Goal: Use online tool/utility: Use online tool/utility

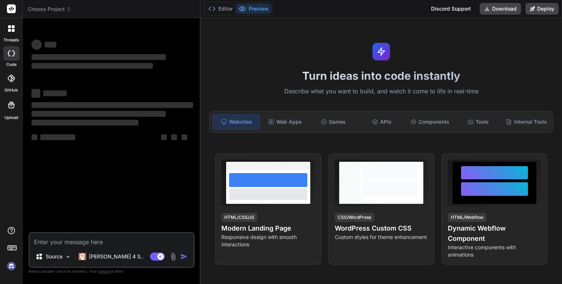
click at [67, 7] on icon at bounding box center [68, 9] width 5 height 5
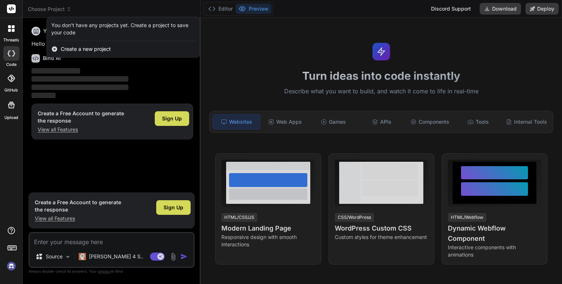
click at [45, 5] on div at bounding box center [281, 142] width 562 height 284
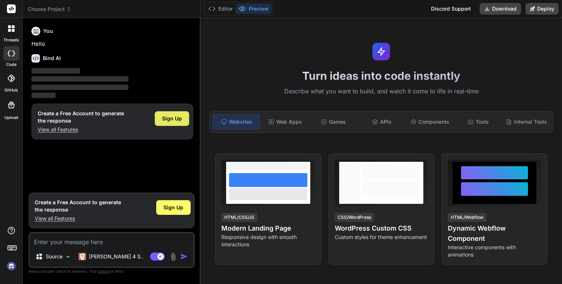
click at [171, 120] on span "Sign Up" at bounding box center [172, 118] width 20 height 7
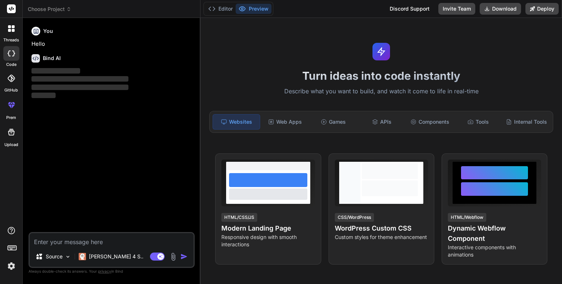
click at [66, 11] on span "Choose Project" at bounding box center [50, 8] width 44 height 7
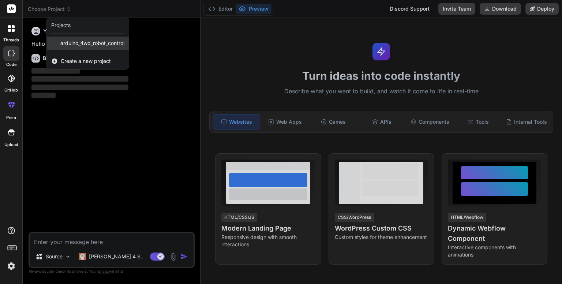
click at [76, 45] on span "arduino_4wd_robot_control" at bounding box center [92, 43] width 64 height 7
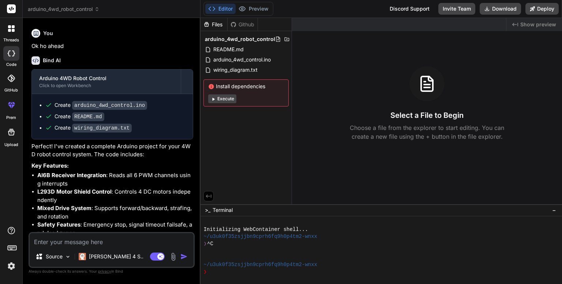
scroll to position [426, 0]
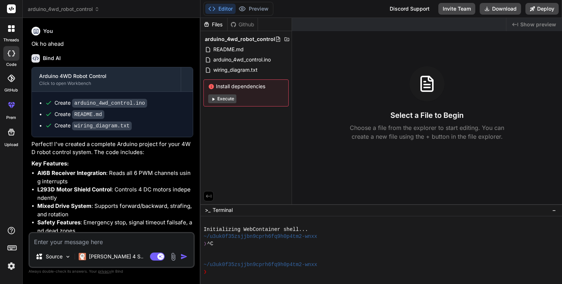
click at [149, 242] on textarea at bounding box center [112, 239] width 164 height 13
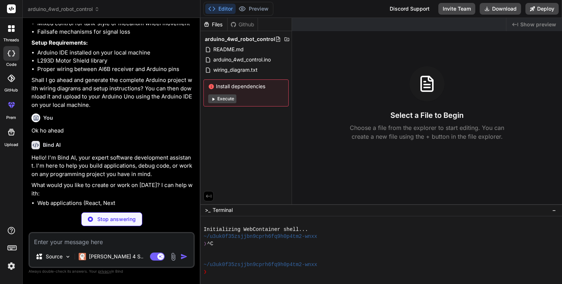
type textarea "x"
type textarea "i"
type textarea "x"
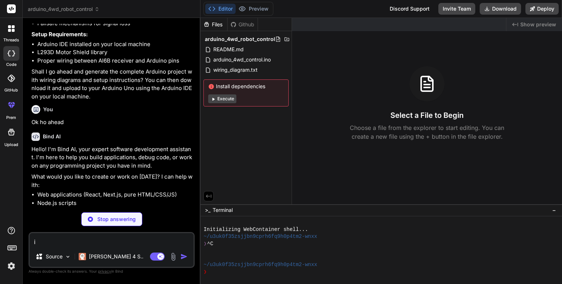
type textarea "i"
type textarea "x"
type textarea "i a"
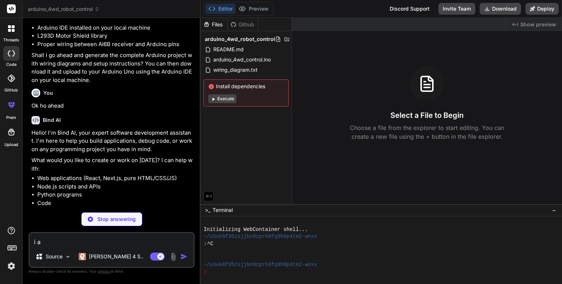
type textarea "x"
type textarea "i am"
type textarea "x"
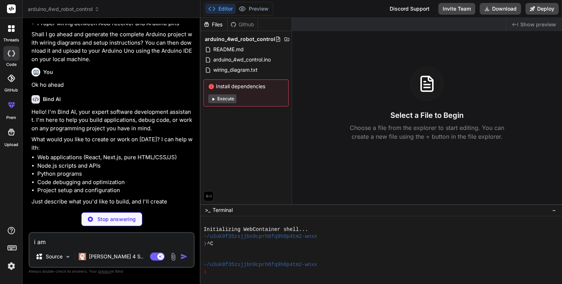
type textarea "i am"
type textarea "x"
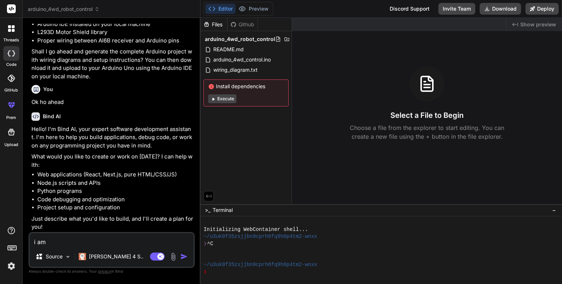
type textarea "i am p"
type textarea "x"
type textarea "i am po"
type textarea "x"
type textarea "i am pow"
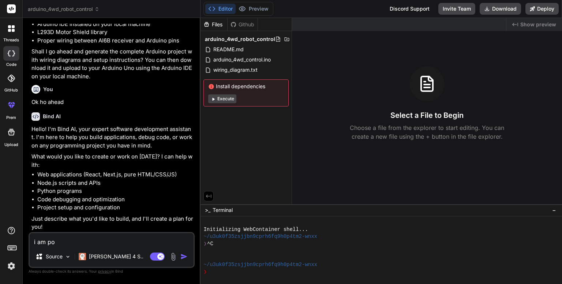
type textarea "x"
type textarea "i am powe"
type textarea "x"
type textarea "i am power"
type textarea "x"
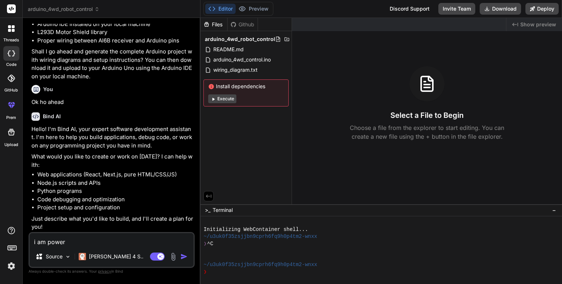
type textarea "i am poweri"
type textarea "x"
type textarea "i am powerin"
type textarea "x"
type textarea "i am powering"
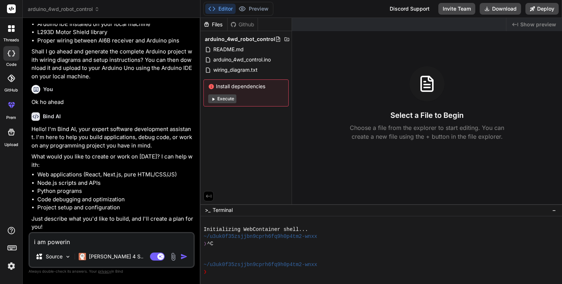
type textarea "x"
type textarea "i am powering"
type textarea "x"
type textarea "i am powering m"
type textarea "x"
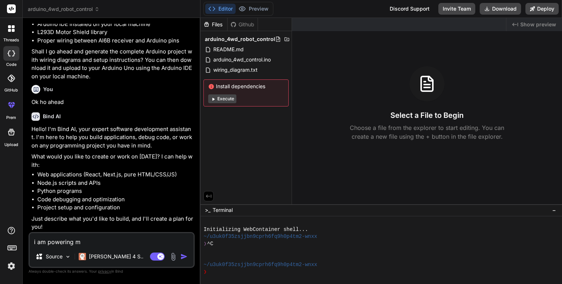
type textarea "i am powering my"
type textarea "x"
type textarea "i am powering my"
type textarea "x"
type textarea "i am powering my r"
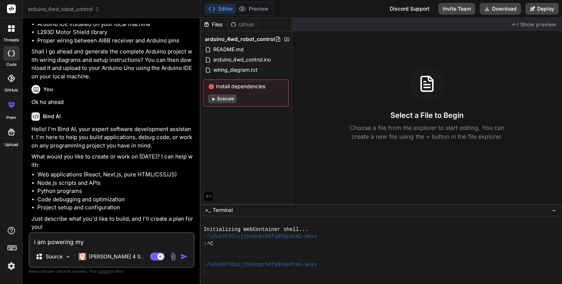
type textarea "x"
type textarea "i am powering my re"
type textarea "x"
type textarea "i am powering my rec"
type textarea "x"
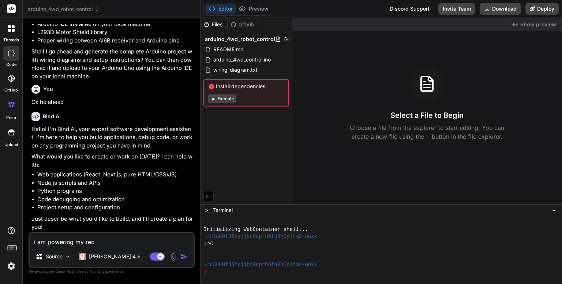
type textarea "i am powering my reci"
type textarea "x"
type textarea "i am powering my reciv"
type textarea "x"
type textarea "i am powering my recive"
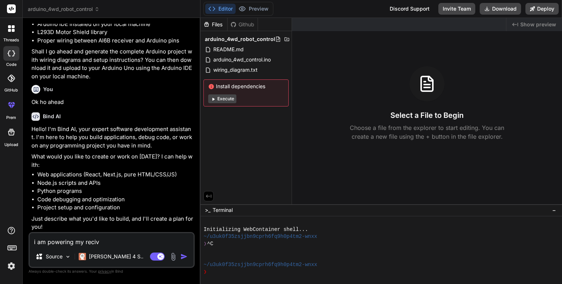
type textarea "x"
type textarea "i am powering my reciver"
type textarea "x"
type textarea "i am powering my reciver"
type textarea "x"
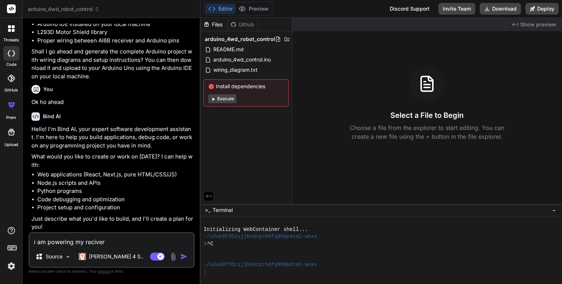
type textarea "i am powering my reciver t"
type textarea "x"
type textarea "i am powering my reciver th"
type textarea "x"
type textarea "i am powering my reciver thr"
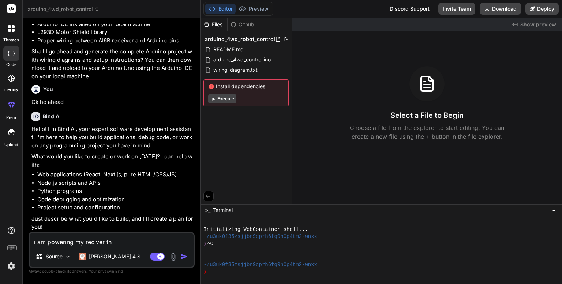
type textarea "x"
type textarea "i am powering my reciver thro"
type textarea "x"
type textarea "i am powering my reciver throu"
type textarea "x"
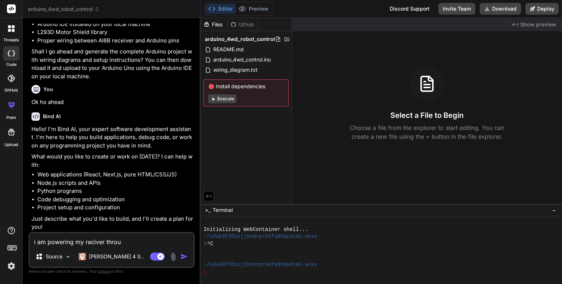
type textarea "i am powering my reciver throug"
type textarea "x"
type textarea "i am powering my reciver through"
type textarea "x"
type textarea "i am powering my reciver through"
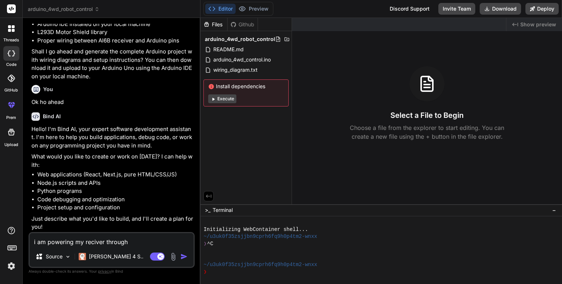
type textarea "x"
type textarea "i am powering my reciver through m"
type textarea "x"
type textarea "i am powering my reciver through mo"
type textarea "x"
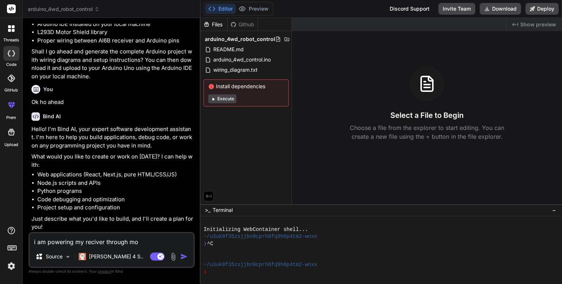
type textarea "i am powering my reciver through mot"
type textarea "x"
type textarea "i am powering my reciver through moto"
type textarea "x"
type textarea "i am powering my reciver through motor"
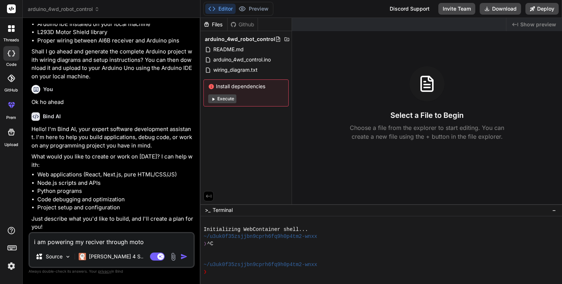
type textarea "x"
type textarea "i am powering my reciver through motor"
type textarea "x"
type textarea "i am powering my reciver through motor d"
type textarea "x"
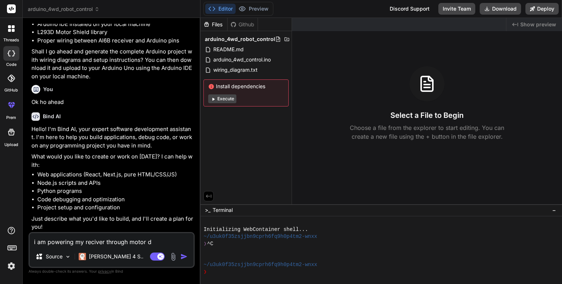
type textarea "i am powering my reciver through motor dr"
type textarea "x"
type textarea "i am powering my reciver through motor dri"
type textarea "x"
type textarea "i am powering my reciver through motor drib"
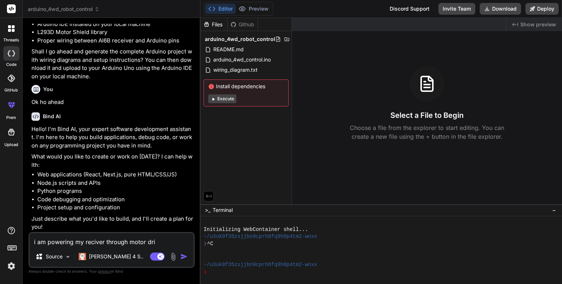
type textarea "x"
type textarea "i am powering my reciver through motor dribe"
type textarea "x"
type textarea "i am powering my reciver through motor driber"
type textarea "x"
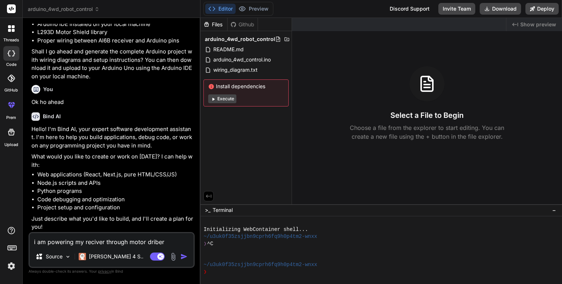
type textarea "i am powering my reciver through motor driber"
type textarea "x"
type textarea "i am powering my reciver through motor driber 5"
type textarea "x"
type textarea "i am powering my reciver through motor driber 5v"
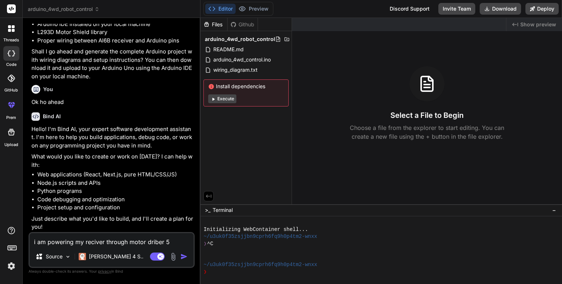
type textarea "x"
type textarea "i am powering my reciver through motor driber 5v"
type textarea "x"
type textarea "i am powering my reciver through motor driber 5v a"
type textarea "x"
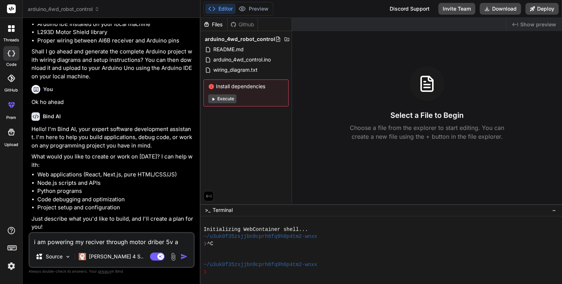
type textarea "i am powering my reciver through motor driber 5v an"
type textarea "x"
type textarea "i am powering my reciver through motor driber 5v and"
type textarea "x"
type textarea "i am powering my reciver through motor driber 5v and"
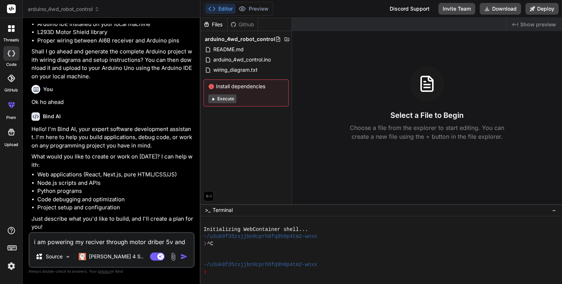
type textarea "x"
type textarea "i am powering my reciver through motor driber 5v and g"
type textarea "x"
type textarea "i am powering my reciver through motor driber 5v and gn"
type textarea "x"
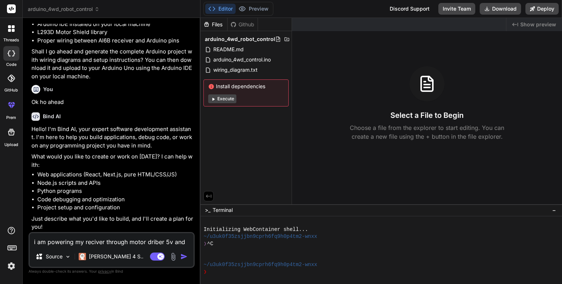
type textarea "i am powering my reciver through motor driber 5v and gnd"
type textarea "x"
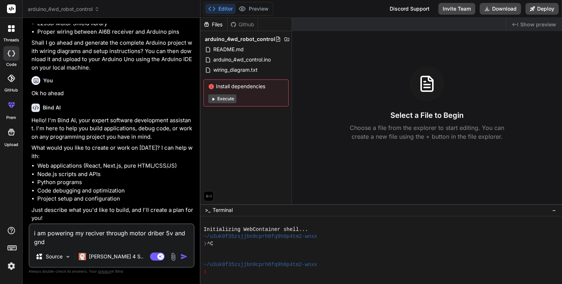
type textarea "i am powering my reciver through motor driber 5v and gnd"
type textarea "x"
type textarea "i am powering my reciver through motor driber 5v and gnd a"
type textarea "x"
type textarea "i am powering my reciver through motor driber 5v and gnd an"
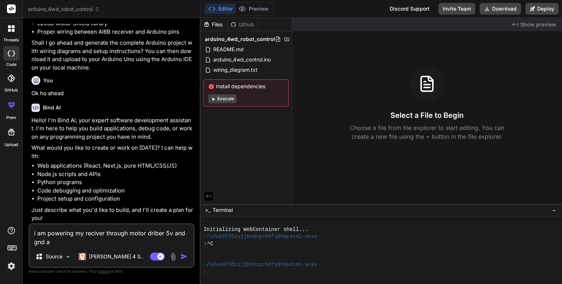
type textarea "x"
type textarea "i am powering my reciver through motor driber 5v and gnd and"
type textarea "x"
type textarea "i am powering my reciver through motor driber 5v and gnd and"
type textarea "x"
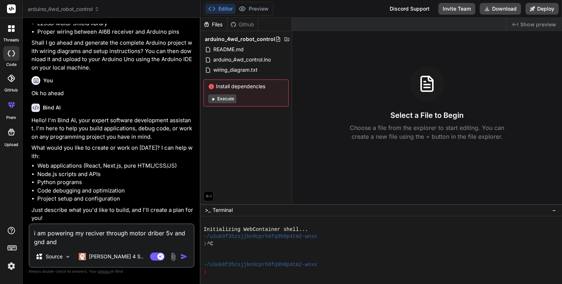
type textarea "i am powering my reciver through motor driber 5v and gnd and a"
type textarea "x"
type textarea "i am powering my reciver through motor driber 5v and gnd and al"
type textarea "x"
type textarea "i am powering my reciver through motor driber 5v and gnd and als"
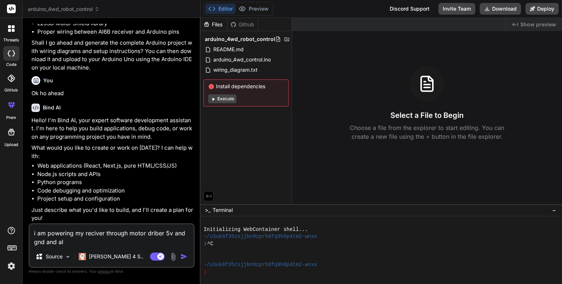
type textarea "x"
type textarea "i am powering my reciver through motor driber 5v and gnd and also"
type textarea "x"
type textarea "i am powering my reciver through motor driber 5v and gnd and also"
type textarea "x"
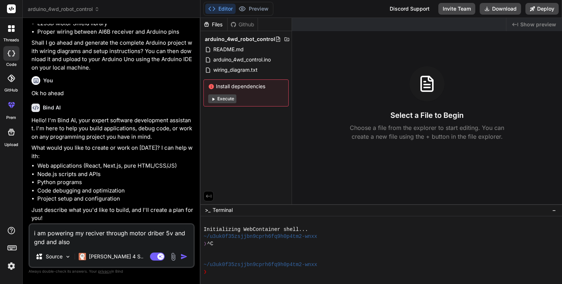
type textarea "i am powering my reciver through motor driber 5v and gnd and also a"
type textarea "x"
type textarea "i am powering my reciver through motor driber 5v and gnd and also ar"
type textarea "x"
type textarea "i am powering my reciver through motor driber 5v and gnd and also ard"
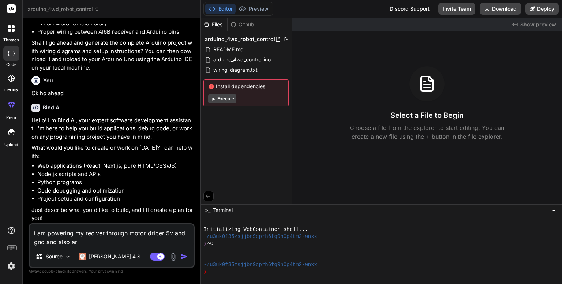
type textarea "x"
type textarea "i am powering my reciver through motor driber 5v and gnd and also ardu"
type textarea "x"
type textarea "i am powering my reciver through motor driber 5v and gnd and also ardui"
type textarea "x"
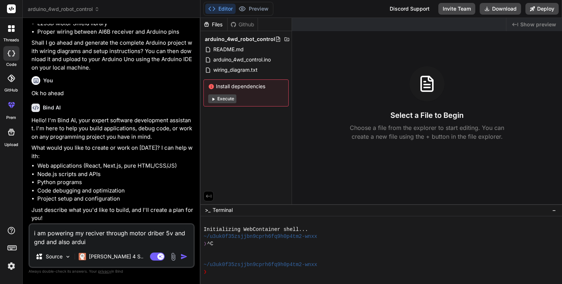
type textarea "i am powering my reciver through motor driber 5v and gnd and also arduin"
type textarea "x"
type textarea "i am powering my reciver through motor driber 5v and gnd and also arduino"
type textarea "x"
type textarea "i am powering my reciver through motor driber 5v and gnd and also arduino"
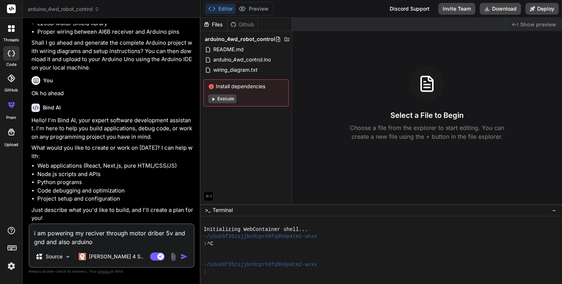
type textarea "x"
type textarea "i am powering my reciver through motor driber 5v and gnd and also arduino t"
type textarea "x"
type textarea "i am powering my reciver through motor driber 5v and gnd and also arduino ta"
type textarea "x"
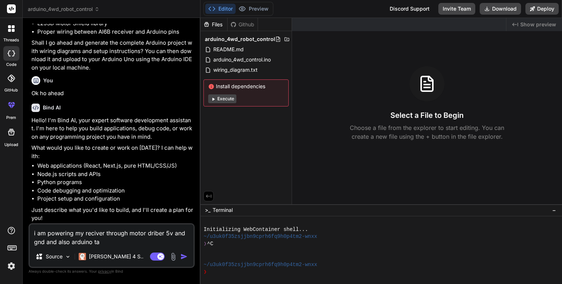
type textarea "i am powering my reciver through motor driber 5v and gnd and also arduino tak"
type textarea "x"
type textarea "i am powering my reciver through motor driber 5v and gnd and also arduino take"
type textarea "x"
type textarea "i am powering my reciver through motor driber 5v and gnd and also arduino take"
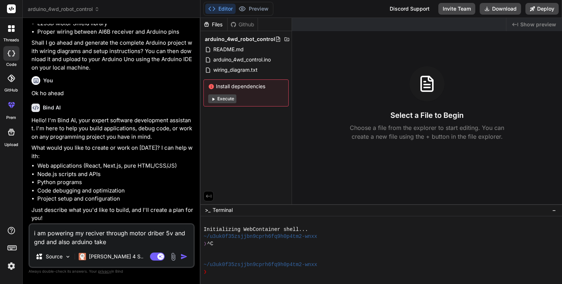
type textarea "x"
type textarea "i am powering my reciver through motor driber 5v and gnd and also arduino take o"
type textarea "x"
type textarea "i am powering my reciver through motor driber 5v and gnd and also arduino take"
type textarea "x"
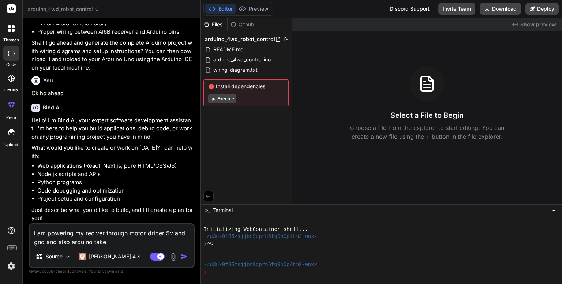
type textarea "i am powering my reciver through motor driber 5v and gnd and also arduino take p"
type textarea "x"
type textarea "i am powering my reciver through motor driber 5v and gnd and also arduino take …"
type textarea "x"
type textarea "i am powering my reciver through motor driber 5v and gnd and also arduino take …"
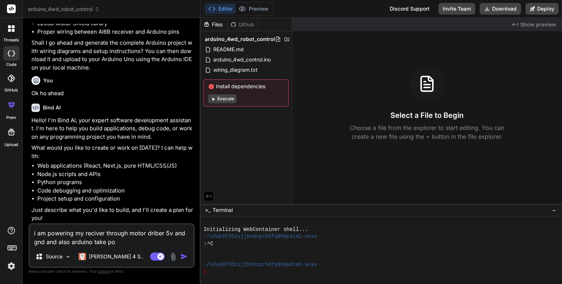
type textarea "x"
type textarea "i am powering my reciver through motor driber 5v and gnd and also arduino take …"
type textarea "x"
type textarea "i am powering my reciver through motor driber 5v and gnd and also arduino take …"
type textarea "x"
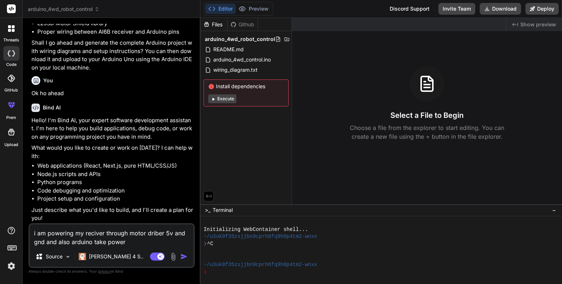
type textarea "i am powering my reciver through motor driber 5v and gnd and also arduino take …"
type textarea "x"
type textarea "i am powering my reciver through motor driber 5v and gnd and also arduino take …"
type textarea "x"
type textarea "i am powering my reciver through motor driber 5v and gnd and also arduino take …"
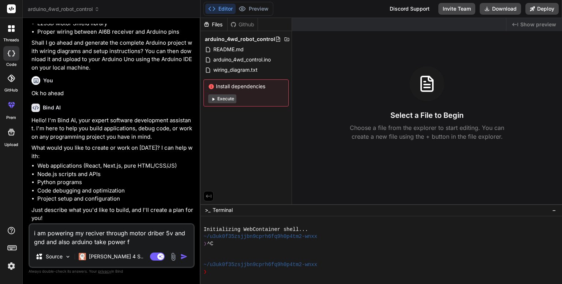
type textarea "x"
type textarea "i am powering my reciver through motor driber 5v and gnd and also arduino take …"
type textarea "x"
type textarea "i am powering my reciver through motor driber 5v and gnd and also arduino take …"
type textarea "x"
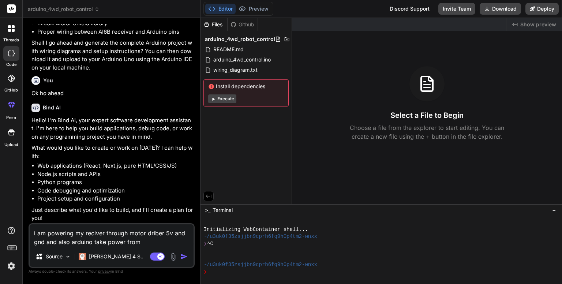
type textarea "i am powering my reciver through motor driber 5v and gnd and also arduino take …"
type textarea "x"
type textarea "i am powering my reciver through motor driber 5v and gnd and also arduino take …"
type textarea "x"
type textarea "i am powering my reciver through motor driber 5v and gnd and also arduino take …"
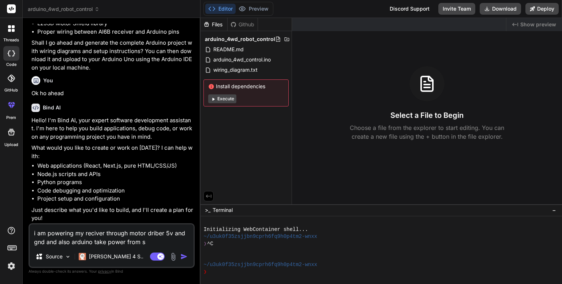
type textarea "x"
type textarea "i am powering my reciver through motor driber 5v and gnd and also arduino take …"
type textarea "x"
type textarea "i am powering my reciver through motor driber 5v and gnd and also arduino take …"
type textarea "x"
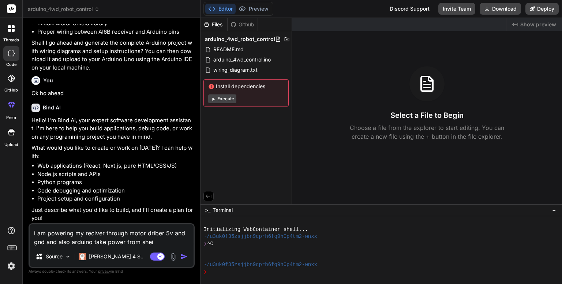
type textarea "i am powering my reciver through motor driber 5v and gnd and also arduino take …"
type textarea "x"
type textarea "i am powering my reciver through motor driber 5v and gnd and also arduino take …"
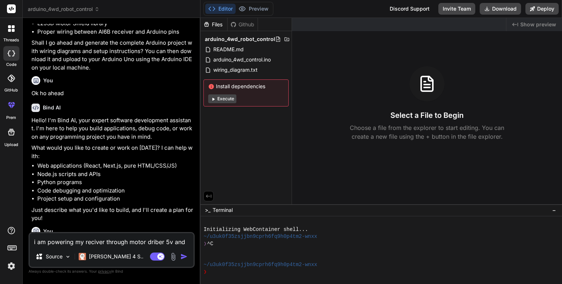
type textarea "x"
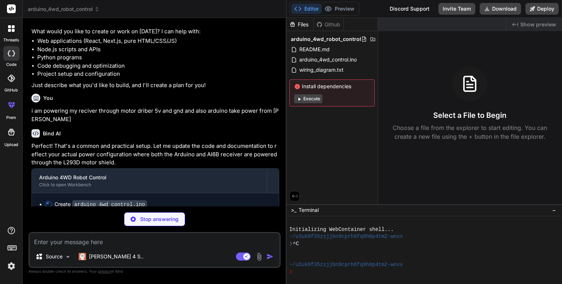
scroll to position [443, 0]
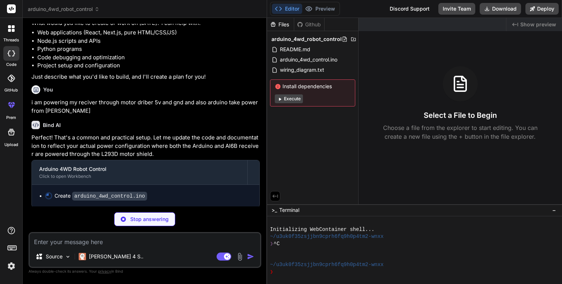
drag, startPoint x: 200, startPoint y: 114, endPoint x: 256, endPoint y: 122, distance: 56.6
click at [256, 122] on div "Bind AI Web Search Created with Pixso. Code Generator You hello Bind AI Hello! …" at bounding box center [145, 151] width 245 height 266
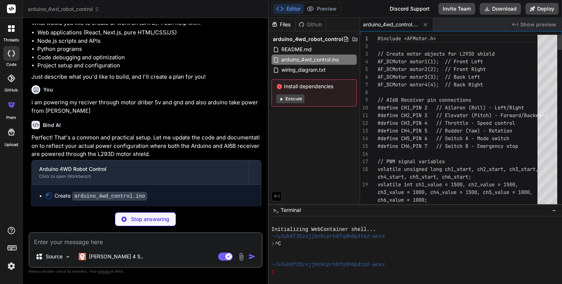
scroll to position [454, 0]
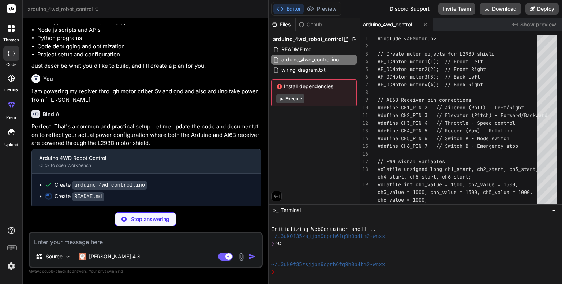
type textarea "x"
type textarea "## Notes - Monitor battery voltage to prevent over-discharge - Shield's 5V regu…"
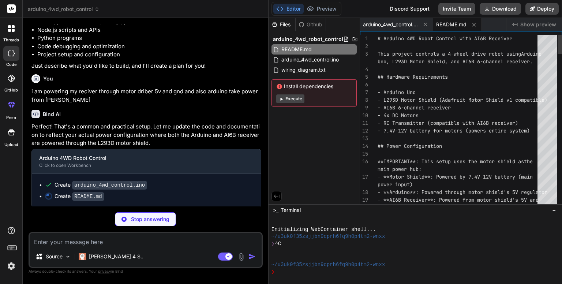
scroll to position [460, 0]
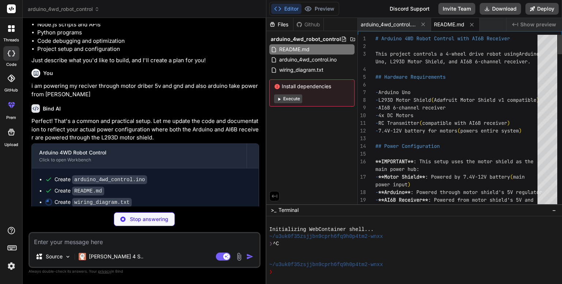
drag, startPoint x: 268, startPoint y: 115, endPoint x: 254, endPoint y: 118, distance: 14.5
click at [254, 118] on div "Bind AI Web Search Created with Pixso. Code Generator You hello Bind AI Hello! …" at bounding box center [145, 151] width 244 height 266
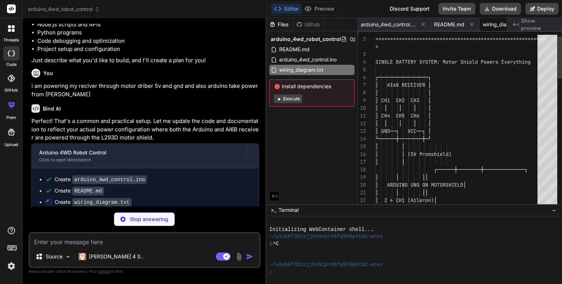
scroll to position [0, 36]
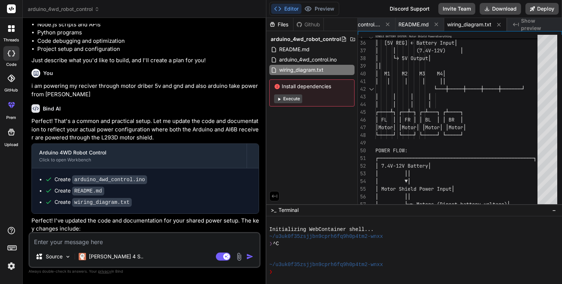
click at [295, 98] on button "Execute" at bounding box center [288, 98] width 28 height 9
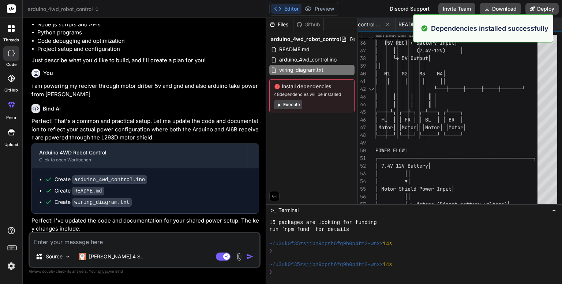
scroll to position [105, 0]
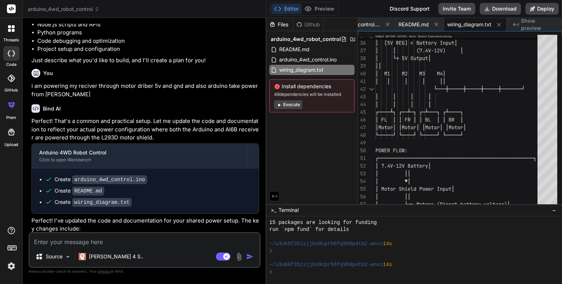
click at [293, 107] on button "Execute" at bounding box center [288, 104] width 28 height 9
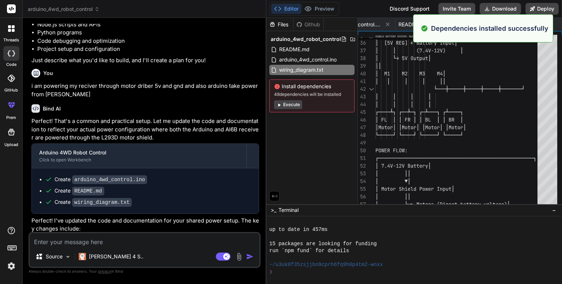
scroll to position [211, 0]
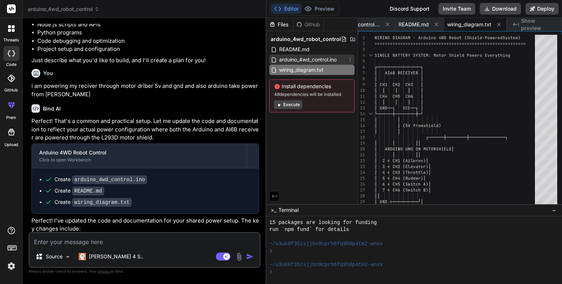
click at [327, 57] on span "arduino_4wd_control.ino" at bounding box center [308, 59] width 59 height 9
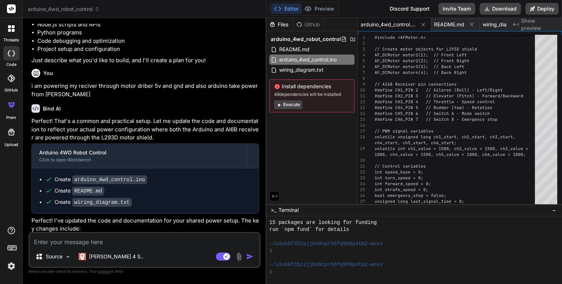
click at [171, 235] on textarea at bounding box center [145, 239] width 230 height 13
click at [507, 7] on button "Download" at bounding box center [500, 9] width 41 height 12
click at [163, 241] on textarea "is their no op" at bounding box center [145, 239] width 230 height 13
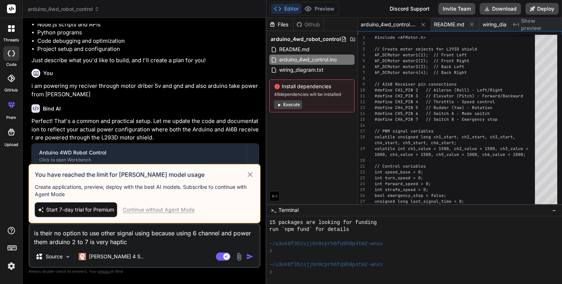
click at [168, 211] on div "Continue without Agent Mode" at bounding box center [159, 209] width 72 height 7
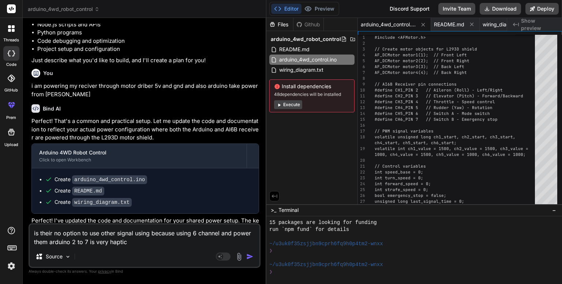
click at [249, 253] on img "button" at bounding box center [249, 256] width 7 height 7
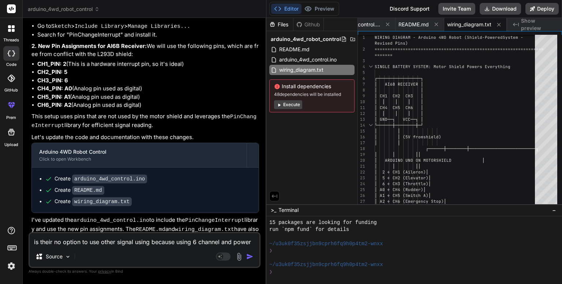
scroll to position [1084, 0]
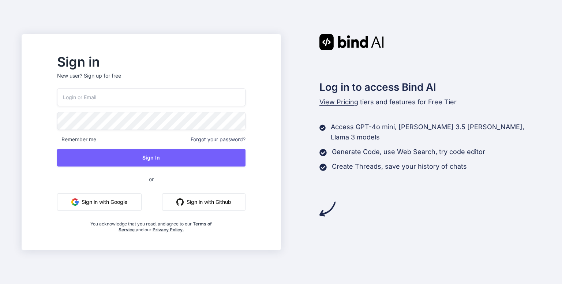
click at [126, 199] on button "Sign in with Google" at bounding box center [99, 202] width 85 height 18
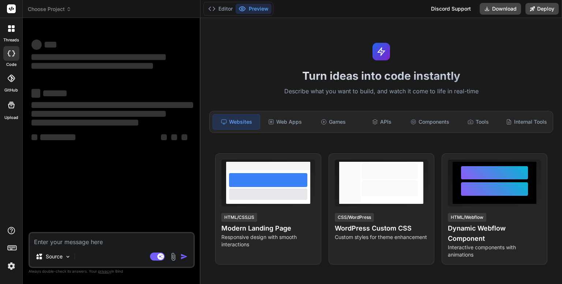
click at [327, 157] on div "Turn ideas into code instantly Describe what you want to build, and watch it co…" at bounding box center [382, 151] width 362 height 266
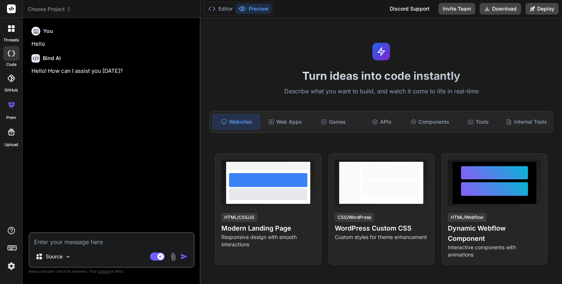
type textarea "x"
